Goal: Task Accomplishment & Management: Use online tool/utility

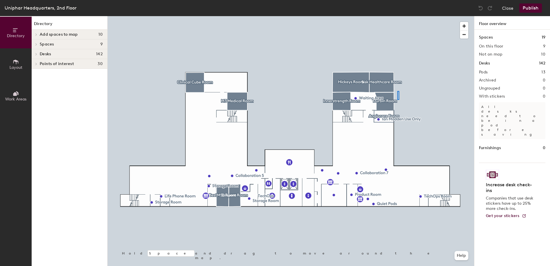
click at [397, 16] on div at bounding box center [291, 16] width 367 height 0
drag, startPoint x: 0, startPoint y: 0, endPoint x: 397, endPoint y: 88, distance: 406.4
click at [397, 91] on div at bounding box center [398, 95] width 2 height 9
click at [397, 88] on div at bounding box center [397, 88] width 1 height 1
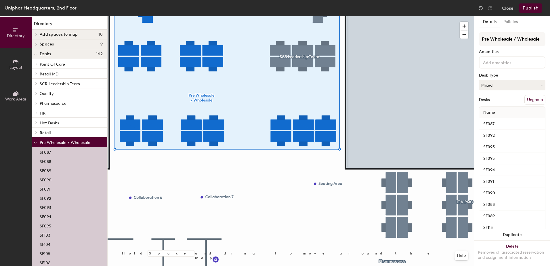
click at [41, 56] on span "Desks" at bounding box center [45, 54] width 11 height 5
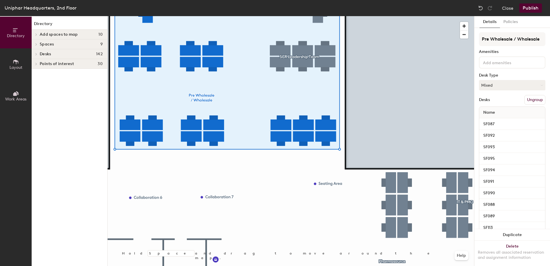
click at [41, 55] on span "Desks" at bounding box center [45, 54] width 11 height 5
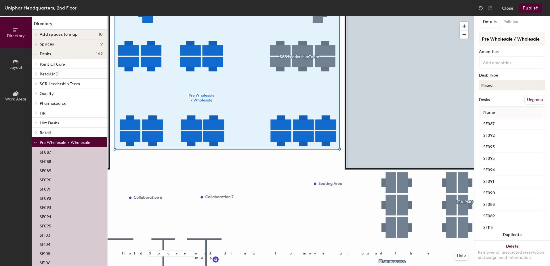
click at [37, 64] on icon at bounding box center [36, 64] width 1 height 2
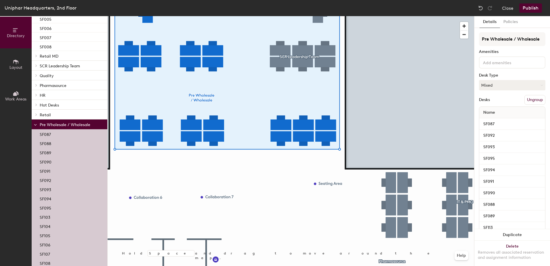
scroll to position [220, 0]
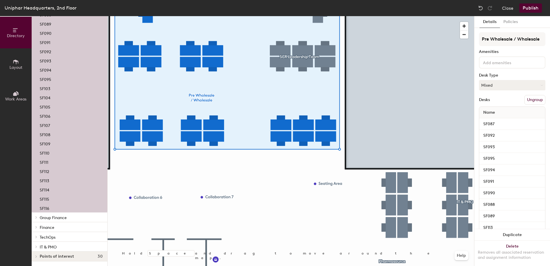
click at [34, 246] on span at bounding box center [35, 246] width 5 height 3
click at [35, 237] on span at bounding box center [35, 236] width 5 height 3
click at [35, 226] on icon at bounding box center [36, 227] width 2 height 3
click at [35, 218] on icon at bounding box center [36, 217] width 2 height 3
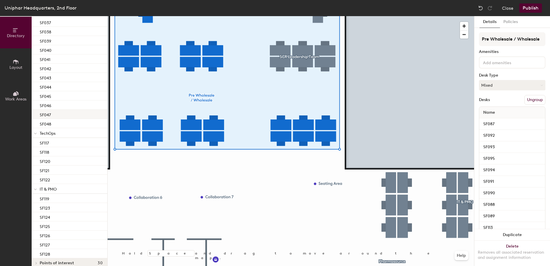
scroll to position [588, 0]
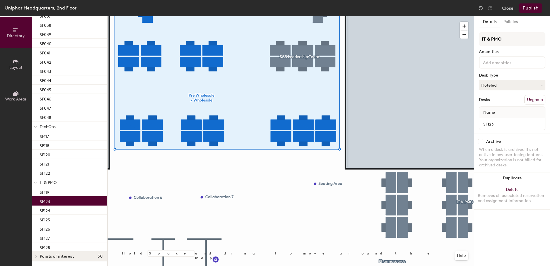
click at [74, 201] on div "SF123" at bounding box center [70, 200] width 76 height 9
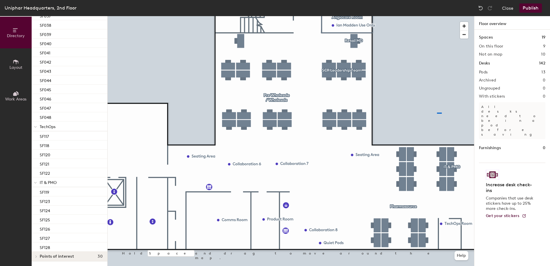
click at [407, 16] on div at bounding box center [291, 16] width 367 height 0
click at [300, 16] on div at bounding box center [291, 16] width 367 height 0
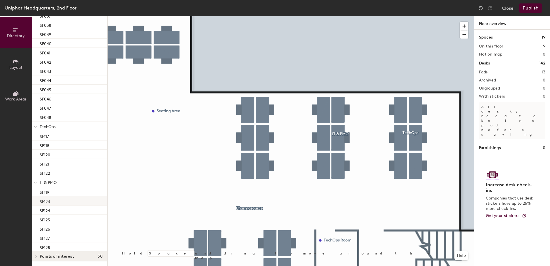
click at [55, 202] on div "SF123" at bounding box center [70, 200] width 76 height 9
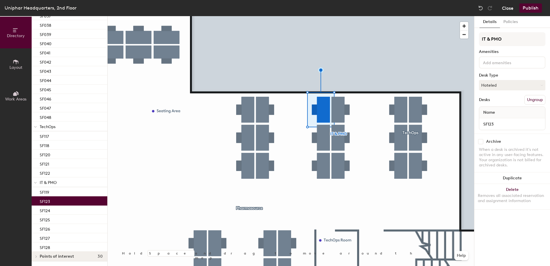
click at [511, 8] on button "Close" at bounding box center [508, 7] width 12 height 9
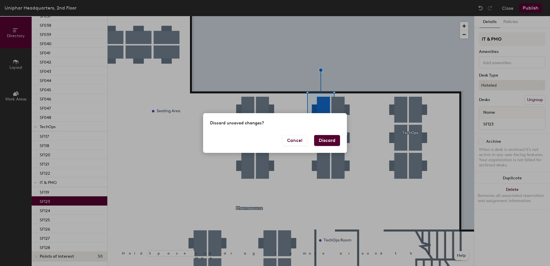
click at [324, 138] on button "Discard" at bounding box center [327, 140] width 26 height 11
